Goal: Connect with others: Connect with other users

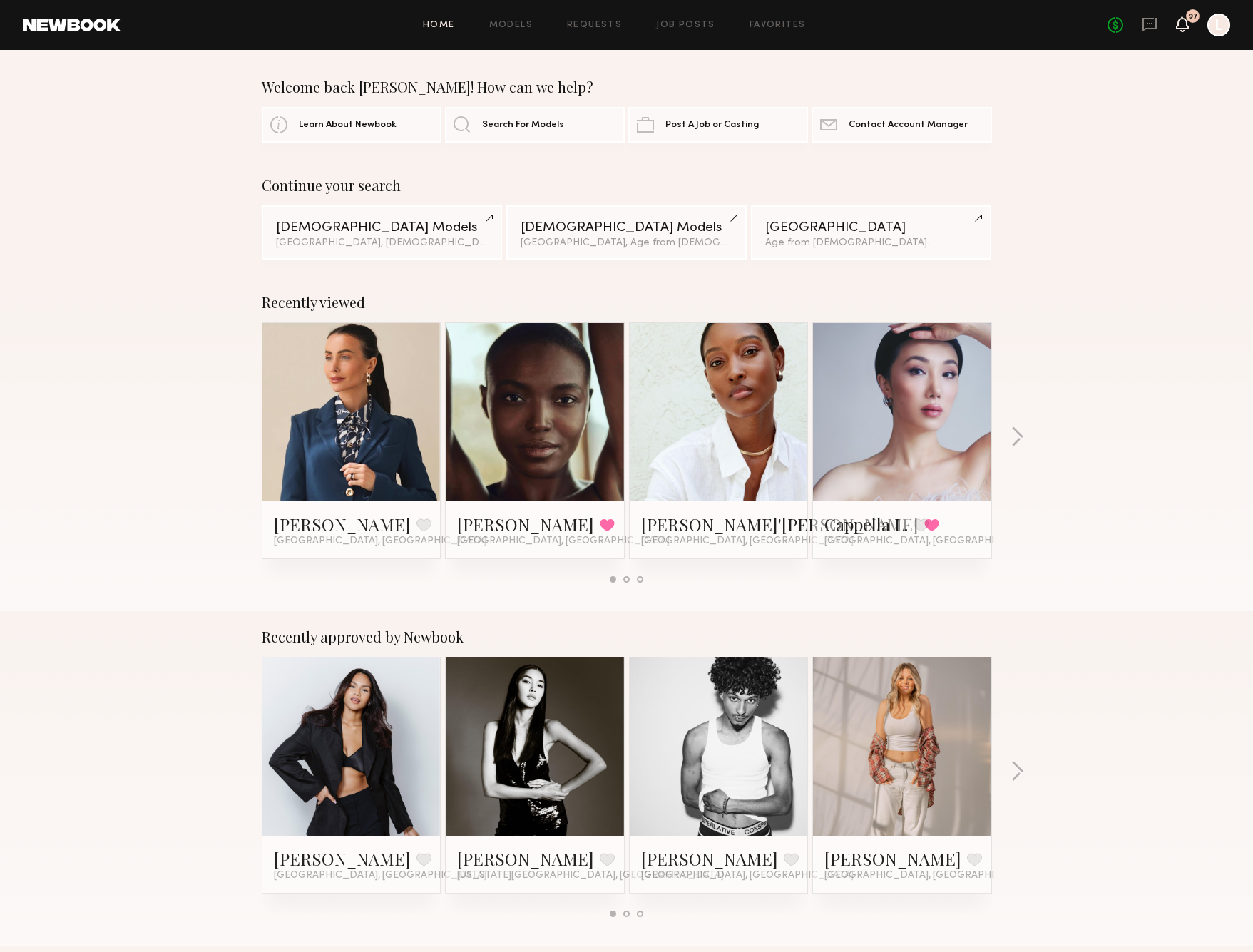
click at [1179, 21] on icon at bounding box center [1183, 23] width 12 height 10
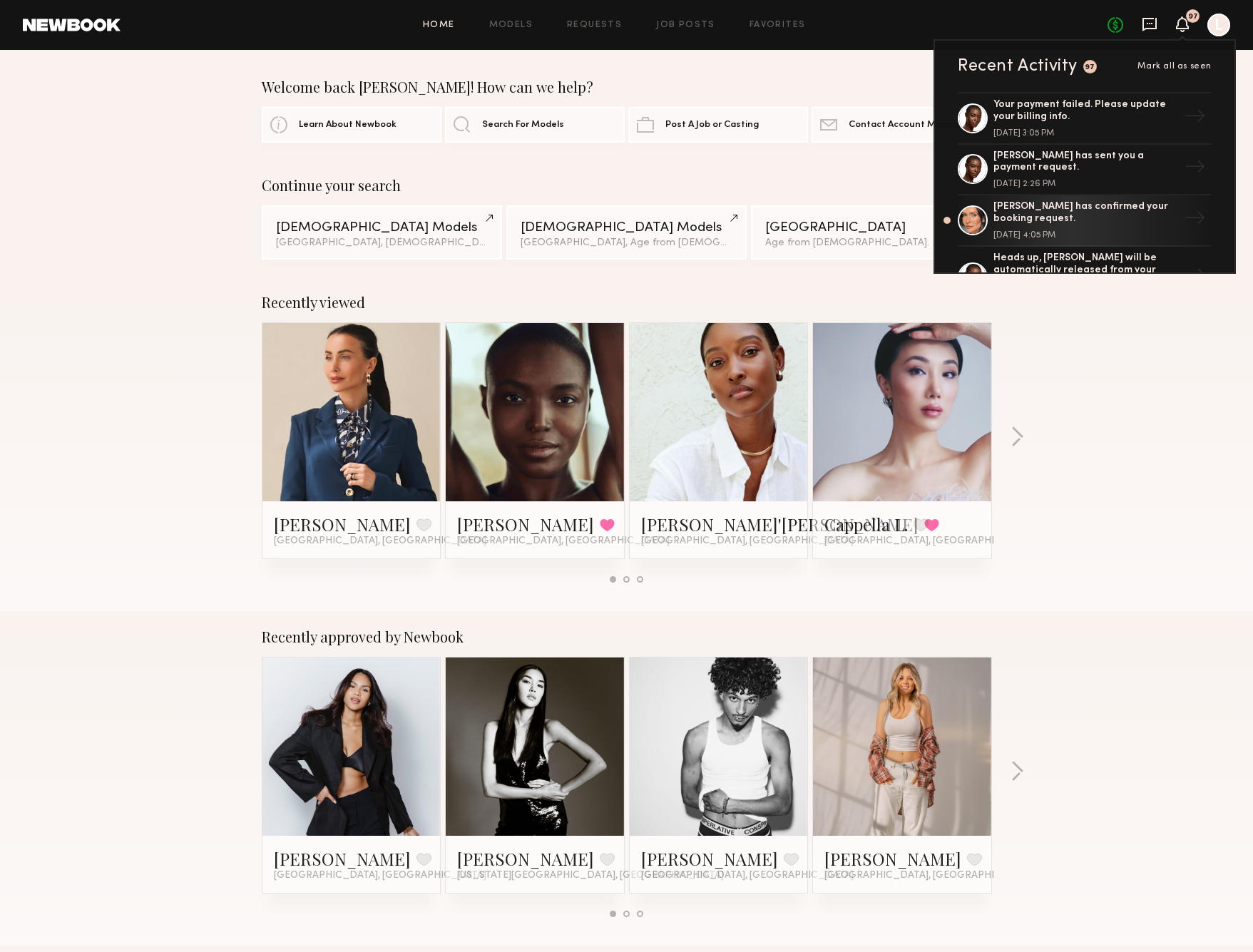
click at [1146, 25] on icon at bounding box center [1150, 24] width 16 height 16
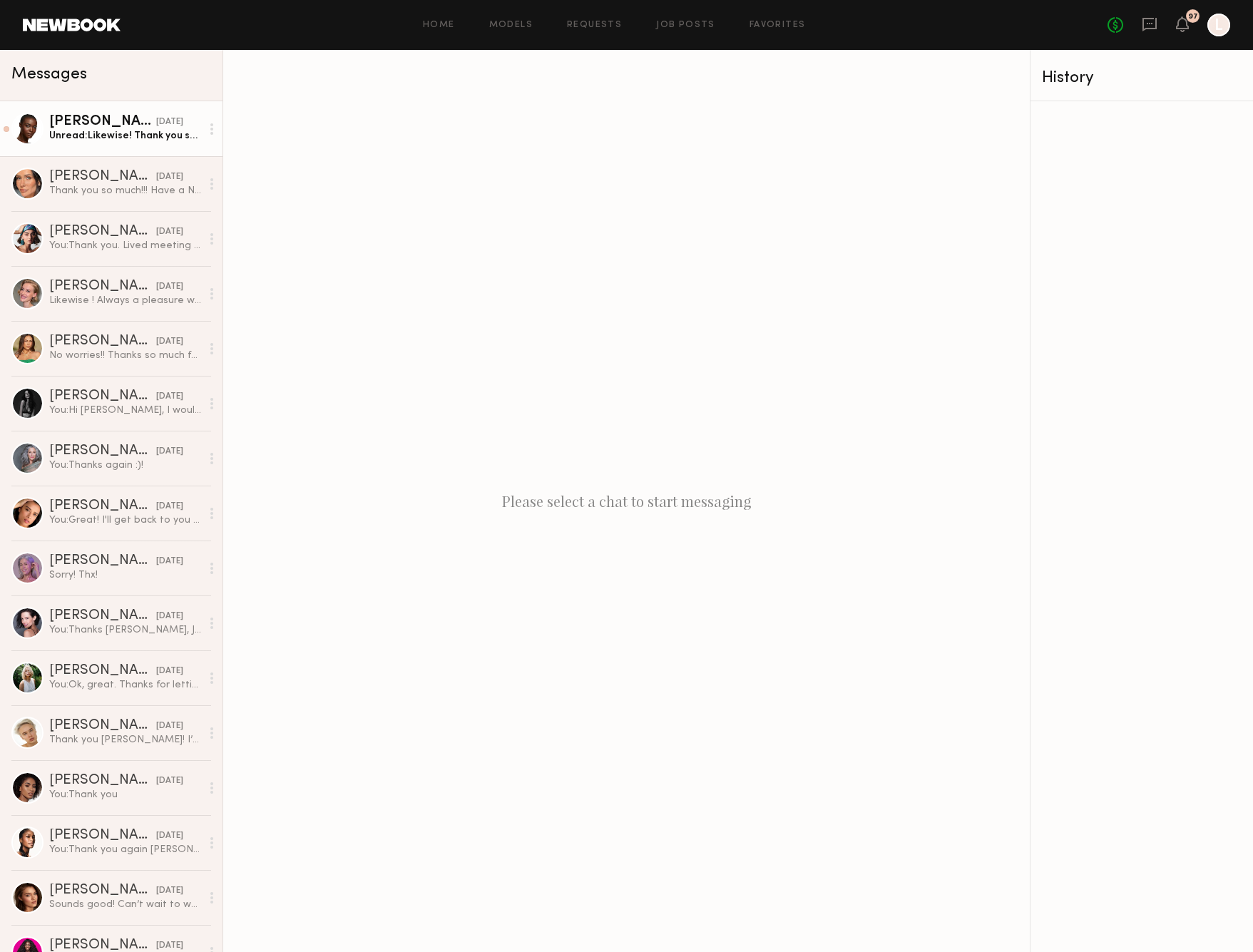
click at [125, 139] on div "Unread: Likewise! Thank you so much for an awesome shoot day! Definitely lookin…" at bounding box center [124, 135] width 152 height 13
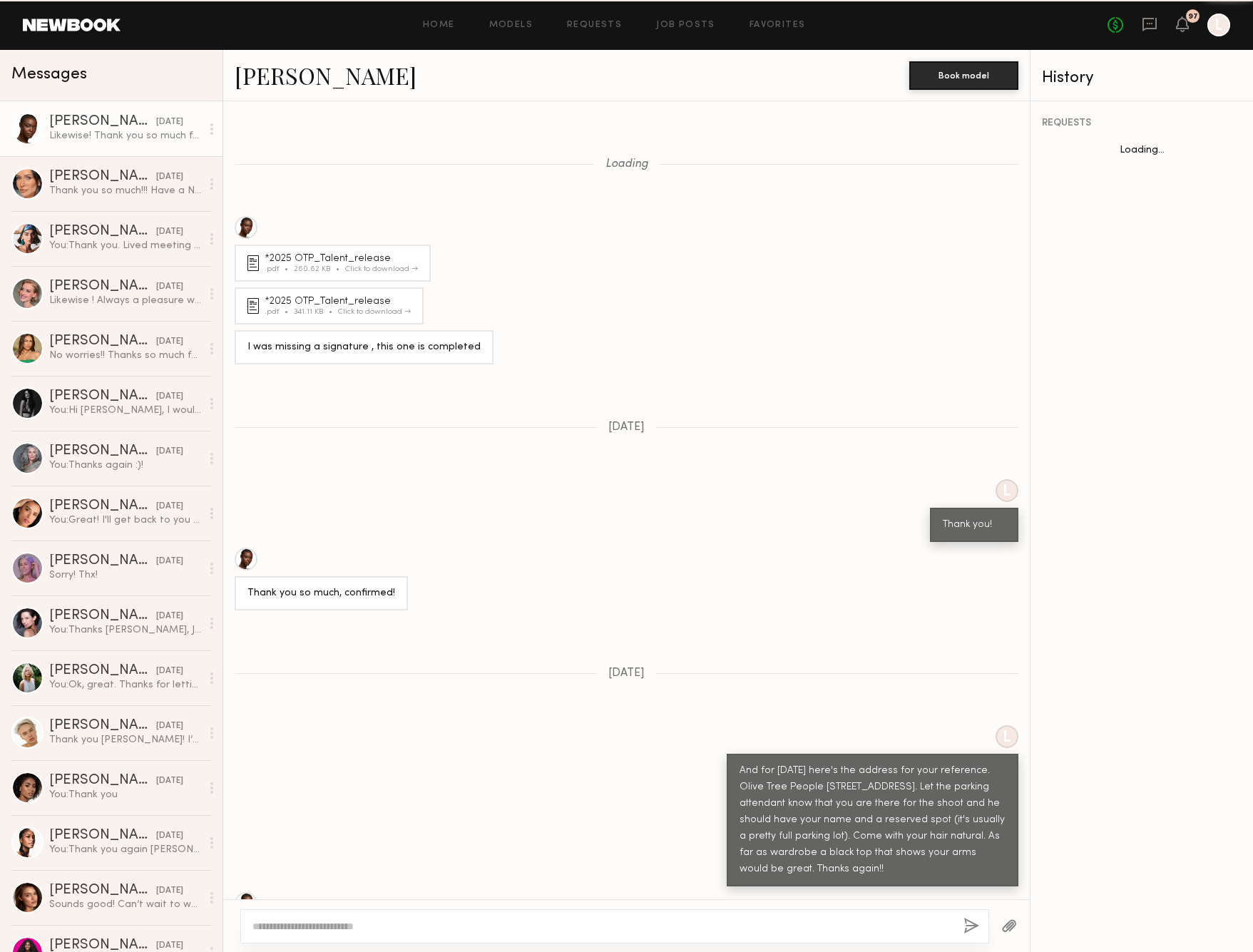
scroll to position [361, 0]
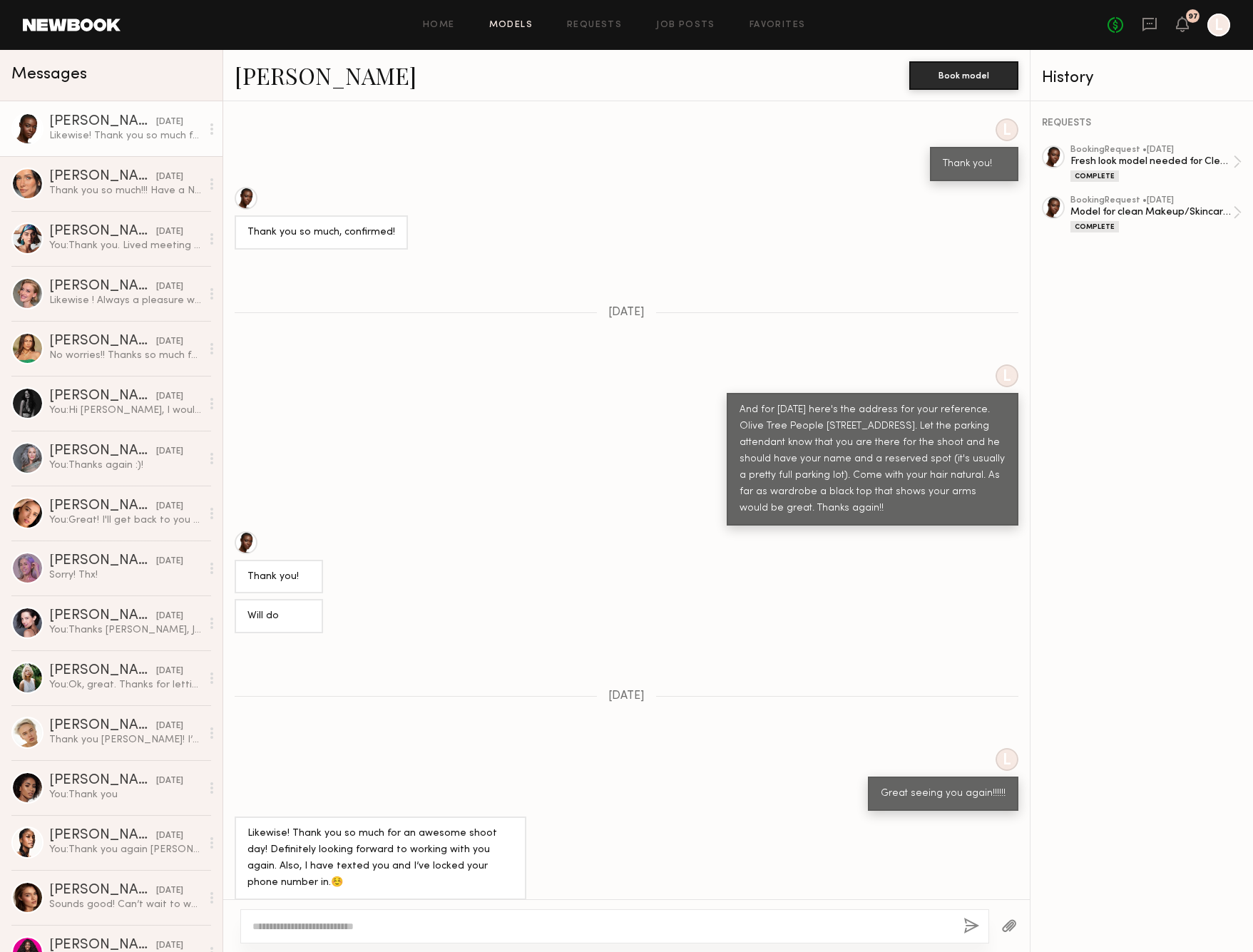
click at [517, 22] on link "Models" at bounding box center [510, 25] width 44 height 9
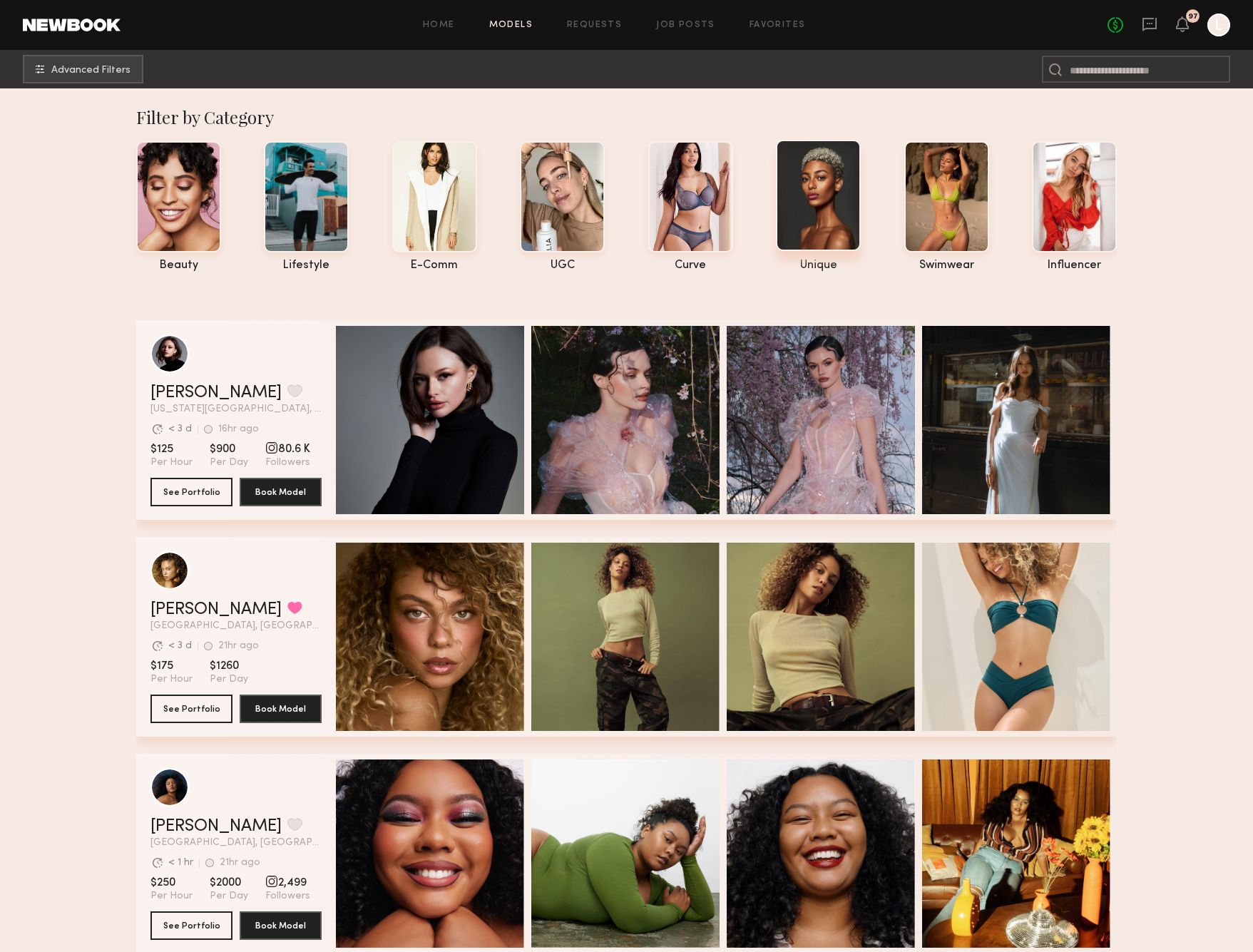
click at [842, 232] on div at bounding box center [818, 195] width 84 height 111
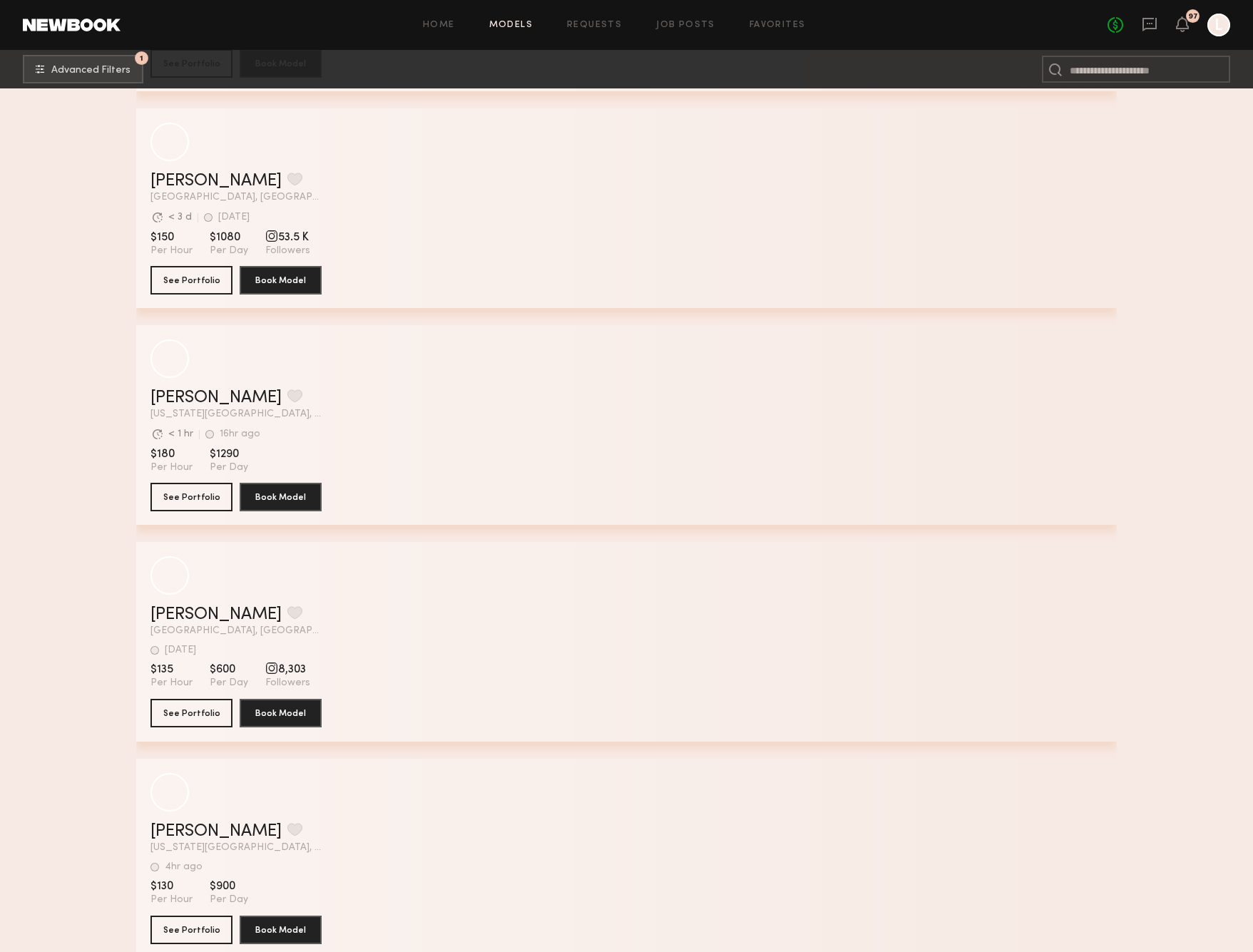
scroll to position [14468, 0]
